Goal: Transaction & Acquisition: Purchase product/service

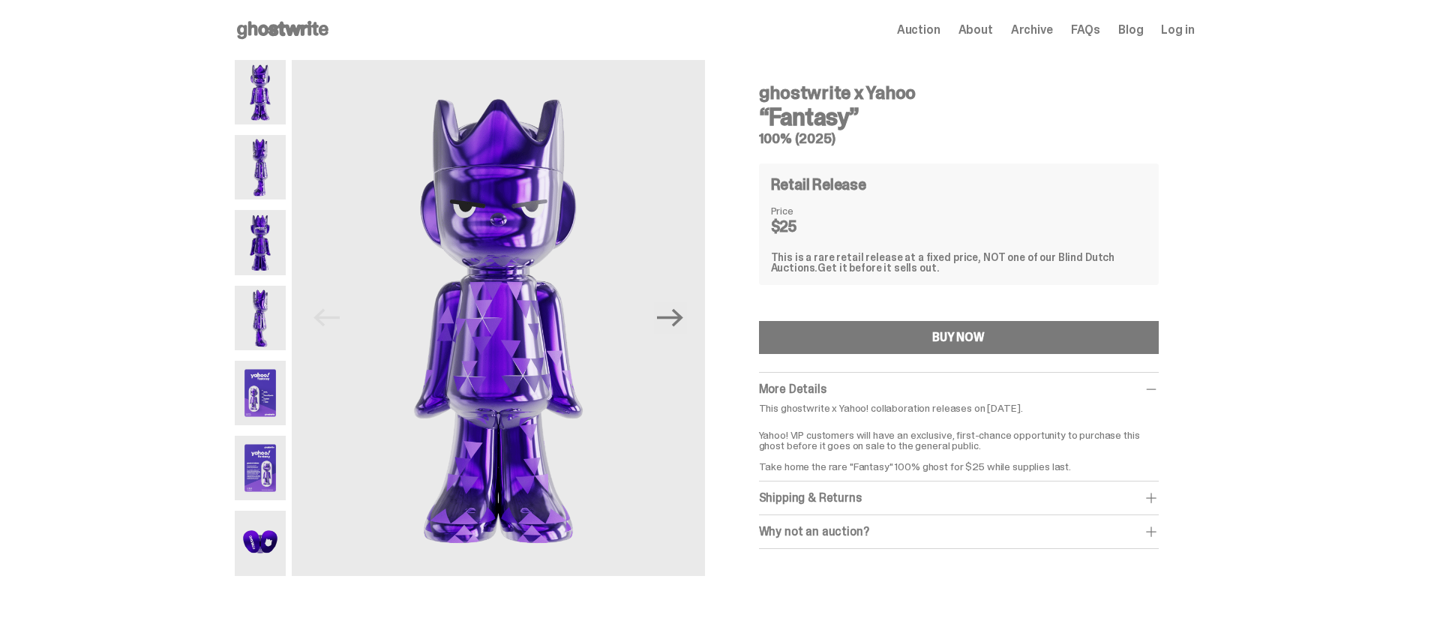
click at [274, 460] on img at bounding box center [261, 468] width 52 height 65
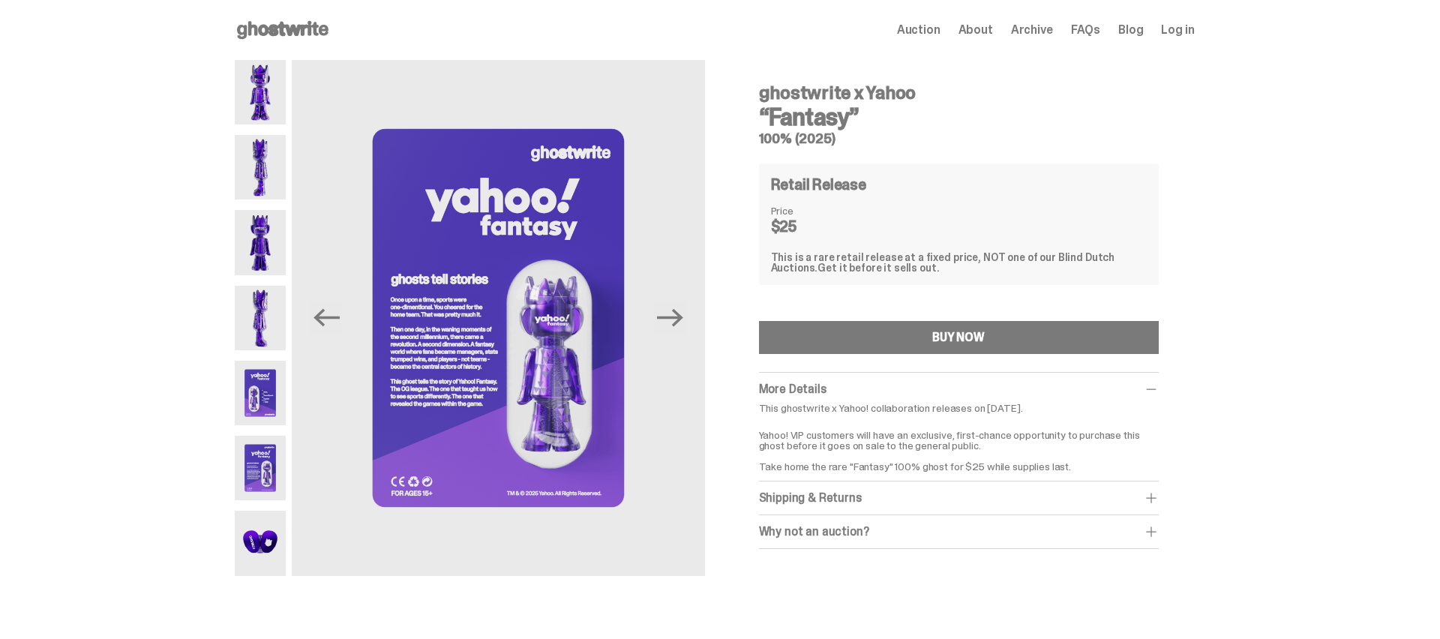
click at [273, 397] on img at bounding box center [261, 393] width 52 height 65
